Goal: Information Seeking & Learning: Check status

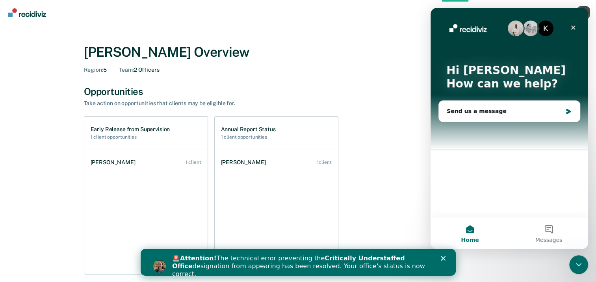
click at [577, 27] on div "Close" at bounding box center [573, 27] width 14 height 14
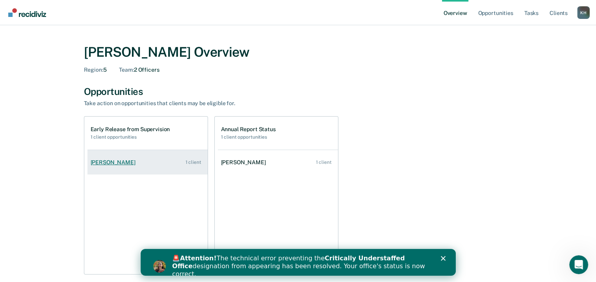
click at [192, 161] on div "1 client" at bounding box center [193, 163] width 16 height 6
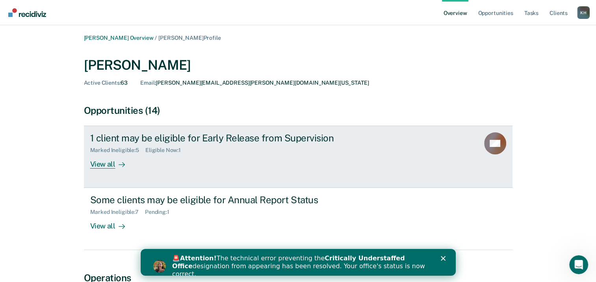
click at [102, 163] on div "View all" at bounding box center [112, 161] width 44 height 15
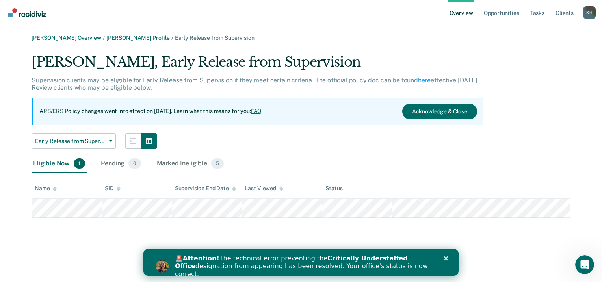
click at [33, 209] on tr at bounding box center [301, 208] width 539 height 19
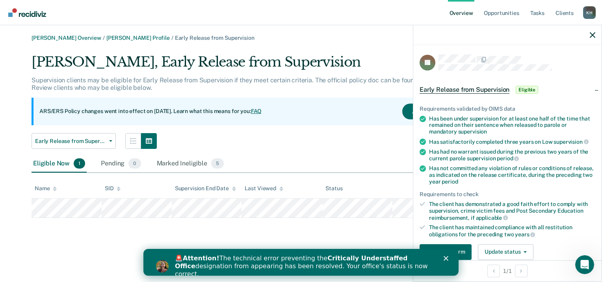
click at [307, 235] on div "[PERSON_NAME] Overview / [PERSON_NAME] Profile / Early Release from Supervision…" at bounding box center [300, 146] width 583 height 222
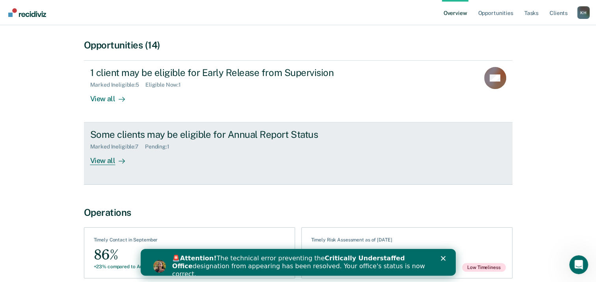
scroll to position [79, 0]
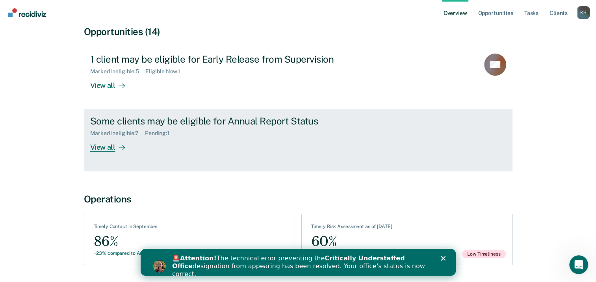
click at [106, 145] on div "View all" at bounding box center [112, 144] width 44 height 15
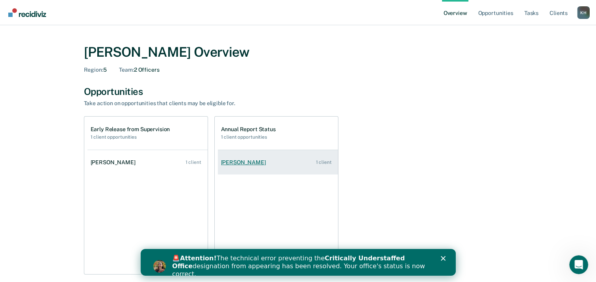
click at [254, 162] on div "[PERSON_NAME]" at bounding box center [245, 162] width 48 height 7
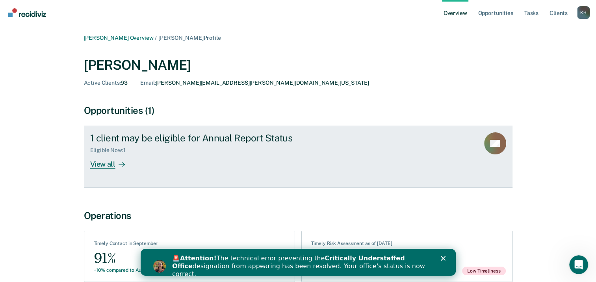
click at [104, 165] on div "View all" at bounding box center [112, 161] width 44 height 15
